Goal: Information Seeking & Learning: Learn about a topic

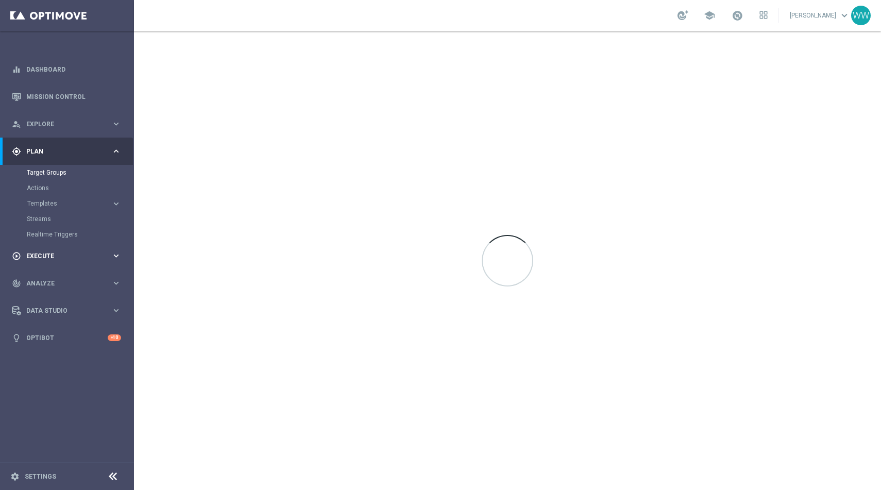
click at [50, 255] on span "Execute" at bounding box center [68, 256] width 85 height 6
click at [35, 124] on span "Explore" at bounding box center [68, 124] width 85 height 6
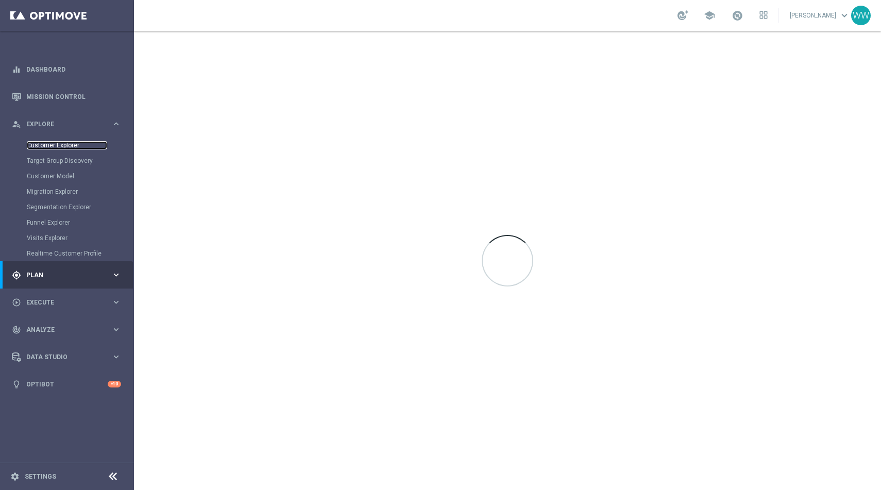
click at [36, 145] on link "Customer Explorer" at bounding box center [67, 145] width 80 height 8
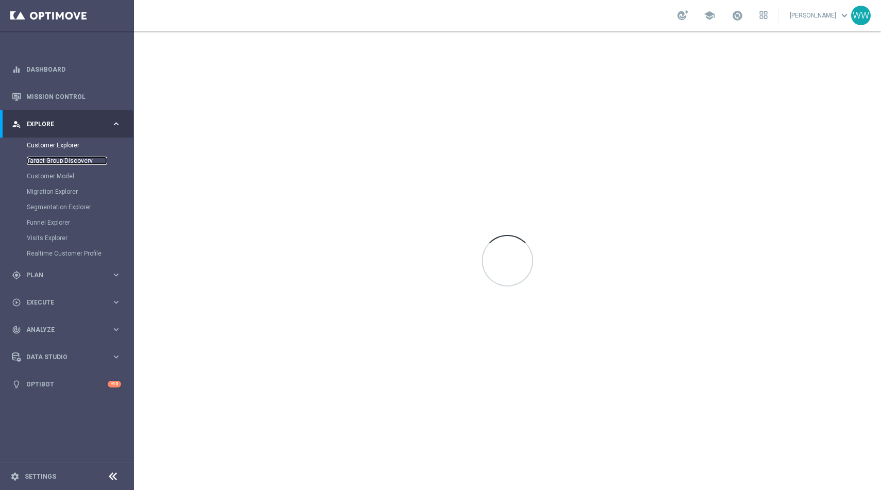
click at [44, 160] on link "Target Group Discovery" at bounding box center [67, 161] width 80 height 8
click at [44, 153] on div "Target Group Discovery" at bounding box center [80, 160] width 106 height 15
click at [44, 151] on div "Customer Explorer" at bounding box center [80, 145] width 106 height 15
click at [44, 147] on link "Customer Explorer" at bounding box center [67, 145] width 80 height 8
click at [44, 189] on link "Migration Explorer" at bounding box center [67, 192] width 80 height 8
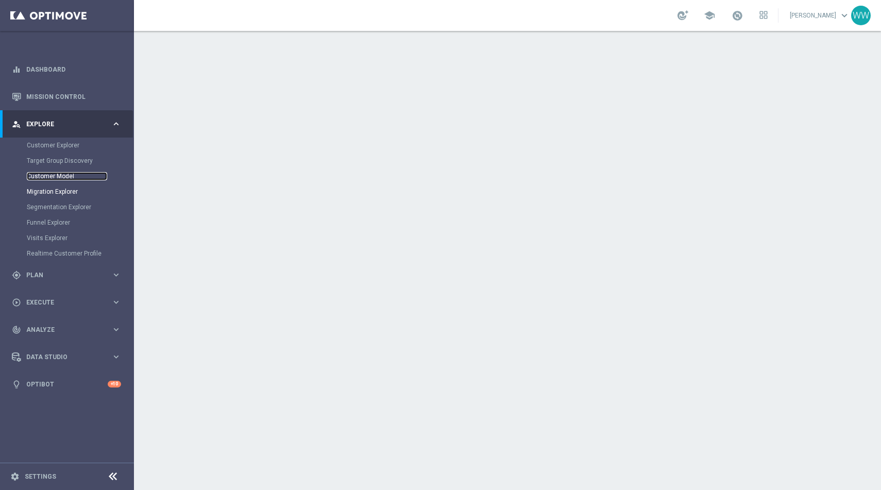
click at [44, 176] on link "Customer Model" at bounding box center [67, 176] width 80 height 8
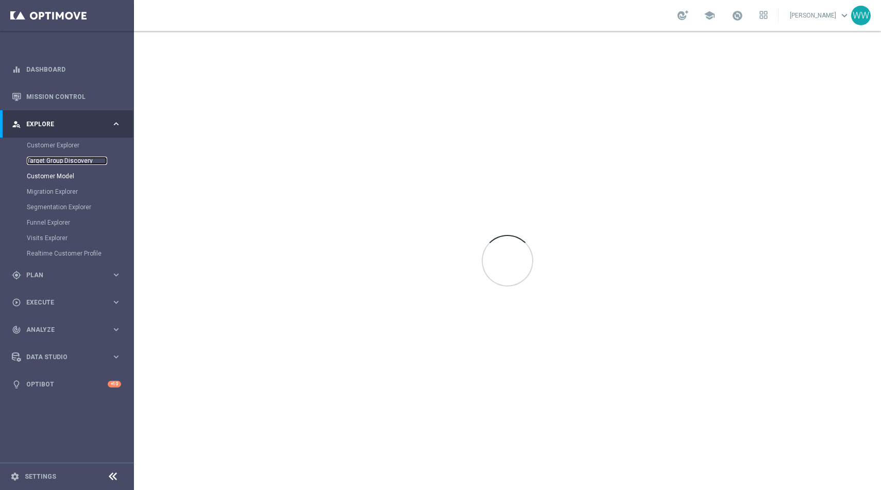
click at [44, 163] on link "Target Group Discovery" at bounding box center [67, 161] width 80 height 8
click at [44, 154] on div "Target Group Discovery" at bounding box center [80, 160] width 106 height 15
click at [44, 150] on div "Customer Explorer" at bounding box center [80, 145] width 106 height 15
click at [43, 147] on link "Customer Explorer" at bounding box center [67, 145] width 80 height 8
click at [42, 159] on link "Target Group Discovery" at bounding box center [67, 161] width 80 height 8
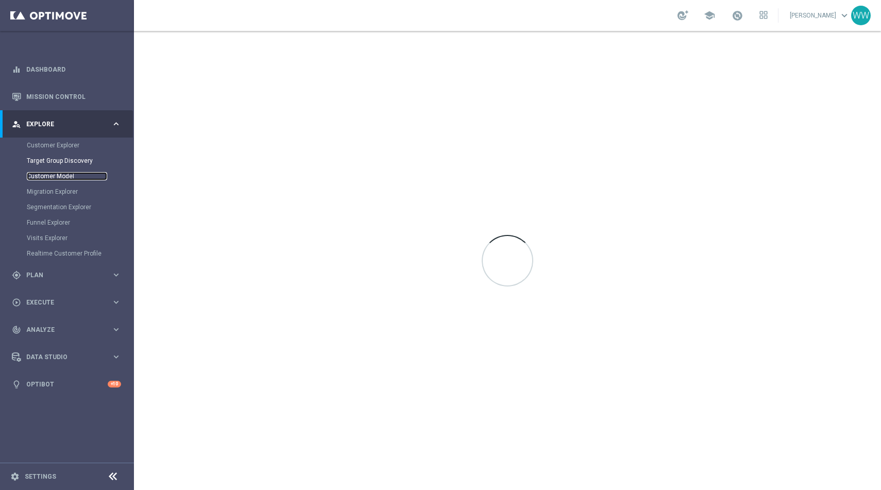
click at [42, 179] on link "Customer Model" at bounding box center [67, 176] width 80 height 8
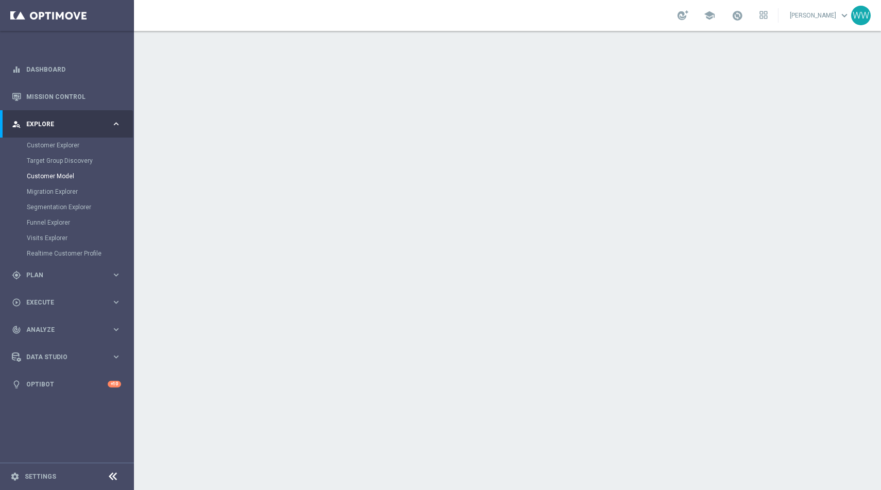
click at [42, 200] on div "Segmentation Explorer" at bounding box center [80, 206] width 106 height 15
click at [42, 191] on link "Migration Explorer" at bounding box center [67, 192] width 80 height 8
click at [41, 210] on link "Segmentation Explorer" at bounding box center [67, 207] width 80 height 8
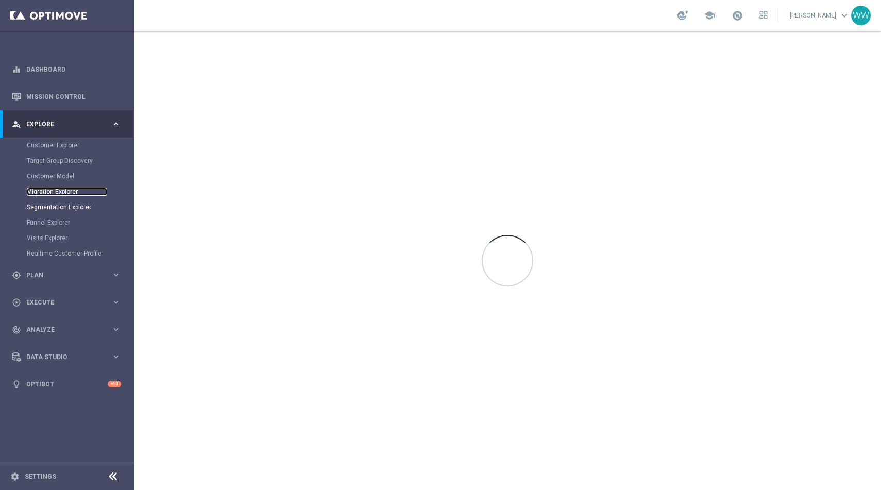
click at [41, 193] on link "Migration Explorer" at bounding box center [67, 192] width 80 height 8
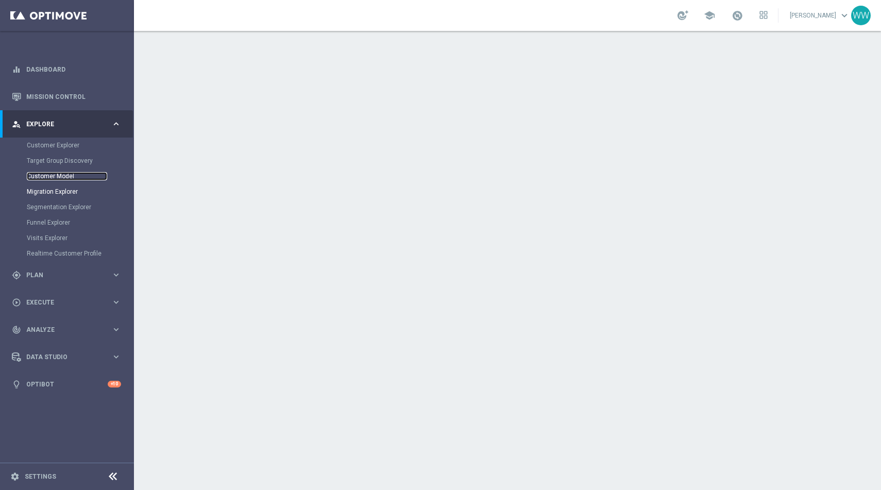
click at [41, 177] on link "Customer Model" at bounding box center [67, 176] width 80 height 8
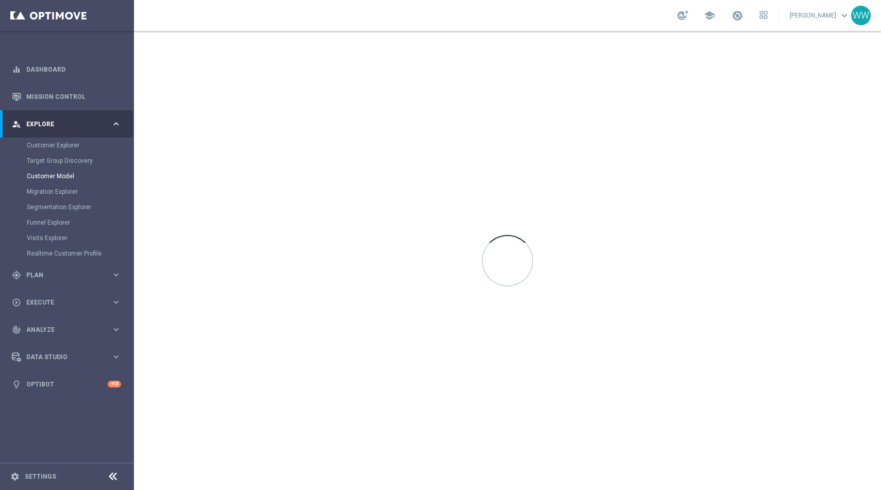
click at [41, 155] on div "Target Group Discovery" at bounding box center [80, 160] width 106 height 15
click at [41, 168] on div "Customer Model" at bounding box center [80, 175] width 106 height 15
click at [41, 163] on link "Target Group Discovery" at bounding box center [67, 161] width 80 height 8
click at [41, 146] on link "Customer Explorer" at bounding box center [67, 145] width 80 height 8
click at [40, 162] on link "Target Group Discovery" at bounding box center [67, 161] width 80 height 8
